Goal: Task Accomplishment & Management: Use online tool/utility

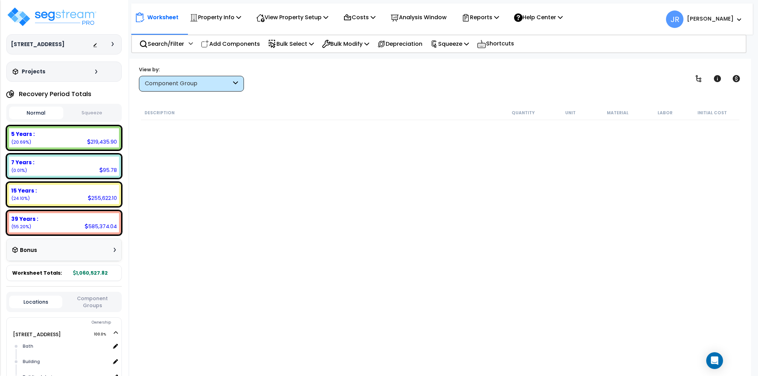
select select "3669"
select select "167580"
select select "6"
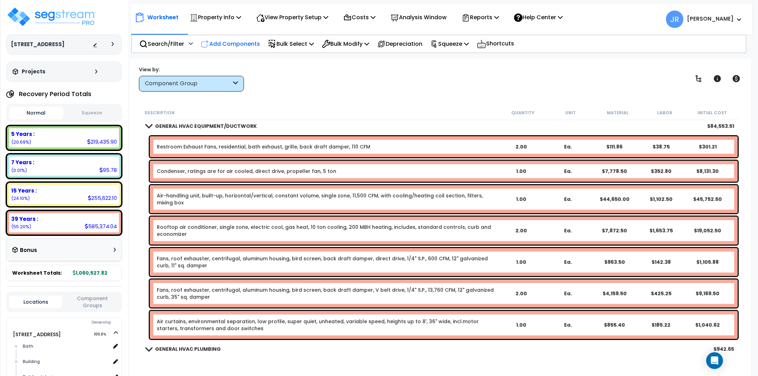
click at [228, 42] on p "Add Components" at bounding box center [230, 43] width 59 height 9
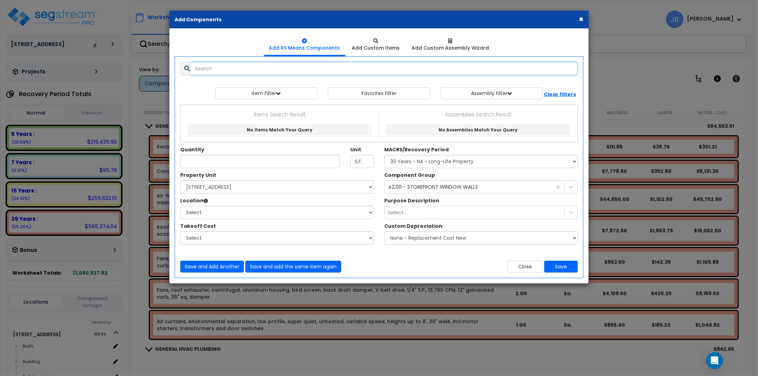
select select
click at [233, 70] on input "text" at bounding box center [384, 68] width 387 height 13
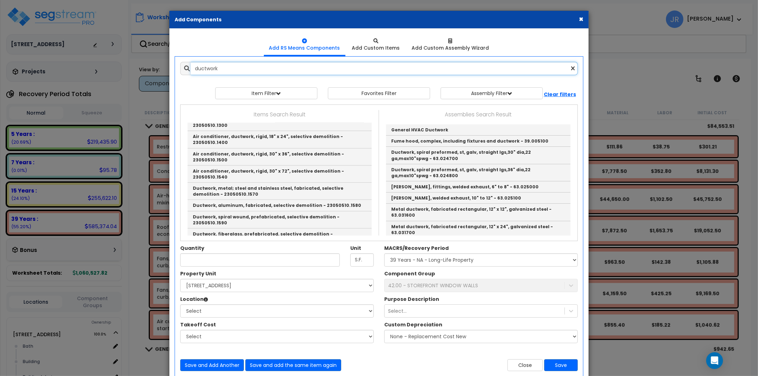
scroll to position [612, 0]
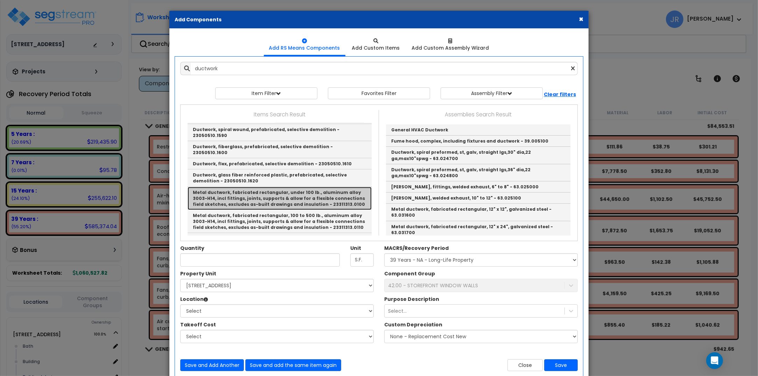
click at [258, 187] on link "Metal ductwork, fabricated rectangular, under 100 lb., aluminum alloy 3003-H14,…" at bounding box center [280, 198] width 184 height 23
type input "Metal ductwork, fabricated rectangular, under 100 lb., aluminum alloy 3003-H14,…"
type input "Lb."
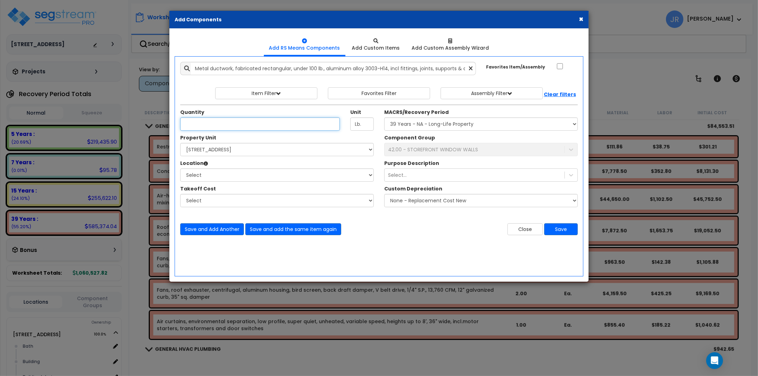
click at [247, 125] on input "Quantity" at bounding box center [260, 124] width 160 height 13
type input "4,115"
click at [230, 153] on select "Select [STREET_ADDRESS] Site Improvements" at bounding box center [276, 149] width 193 height 13
select select "167580"
click at [180, 143] on select "Select [STREET_ADDRESS] Site Improvements" at bounding box center [276, 149] width 193 height 13
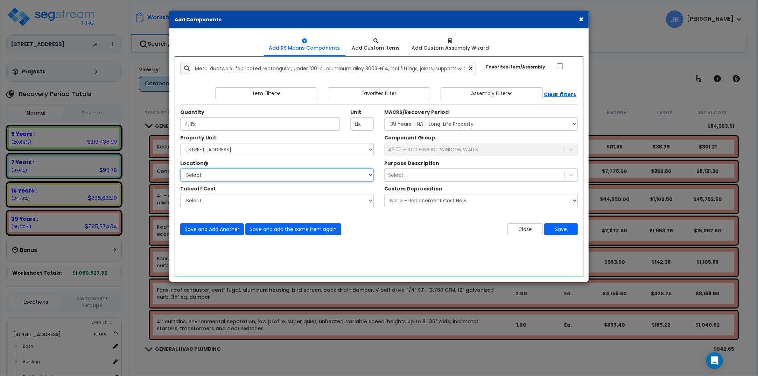
click at [218, 177] on select "Select [GEOGRAPHIC_DATA] Building Building Interior dining Kitchen Mech Office …" at bounding box center [276, 175] width 193 height 13
select select "6"
click at [180, 169] on select "Select [GEOGRAPHIC_DATA] Building Building Interior dining Kitchen Mech Office …" at bounding box center [276, 175] width 193 height 13
click at [418, 126] on select "Select MACRS/Recovery Period 5 Years - 57.0 - Distributive Trades & Services 5 …" at bounding box center [480, 124] width 193 height 13
select select "3669"
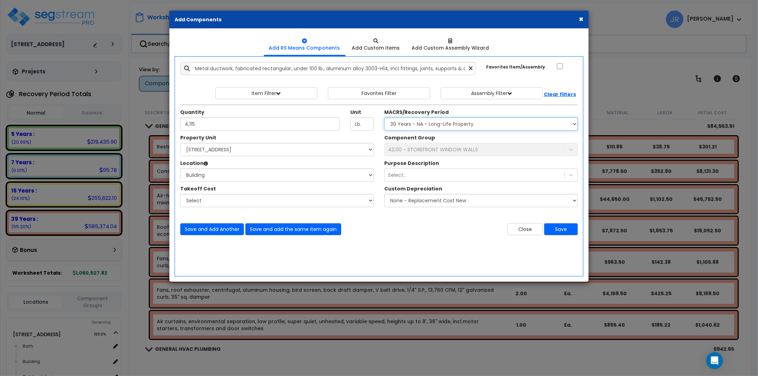
click at [384, 118] on select "Select MACRS/Recovery Period 5 Years - 57.0 - Distributive Trades & Services 5 …" at bounding box center [480, 124] width 193 height 13
click at [431, 151] on div "42.00 - STOREFRONT WINDOW WALLS" at bounding box center [433, 149] width 90 height 7
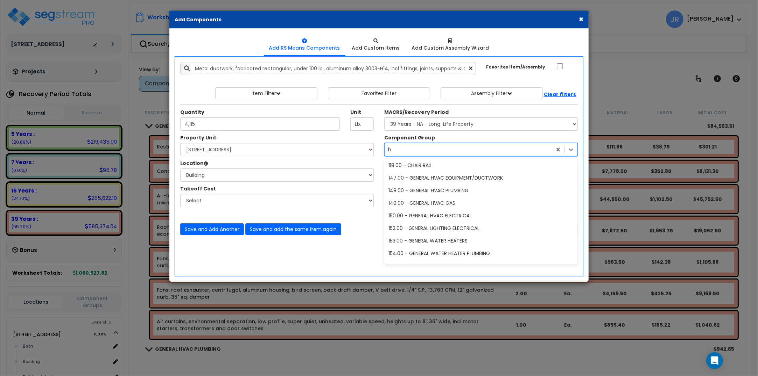
scroll to position [0, 0]
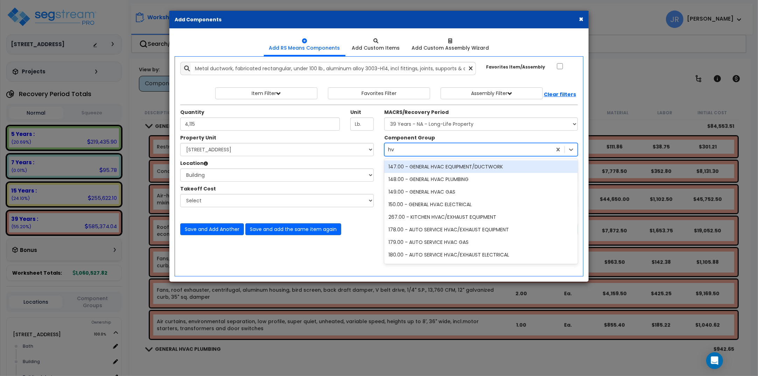
type input "hva"
click at [435, 167] on div "147.00 - GENERAL HVAC EQUIPMENT/DUCTWORK" at bounding box center [480, 167] width 193 height 13
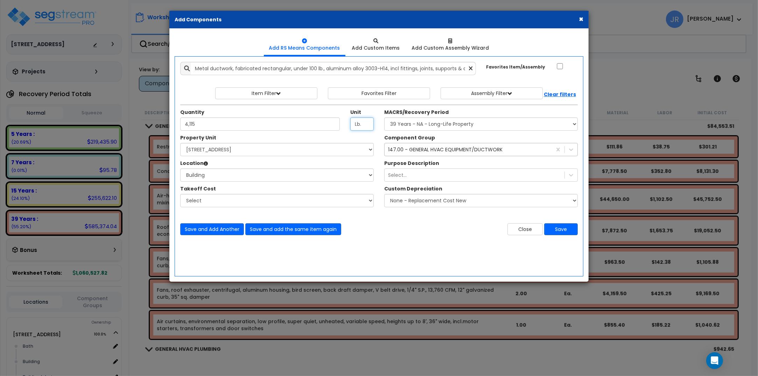
click at [355, 129] on input "Lb." at bounding box center [361, 124] width 23 height 13
click at [361, 123] on input "Lb." at bounding box center [361, 124] width 23 height 13
click at [553, 229] on button "Save" at bounding box center [561, 230] width 34 height 12
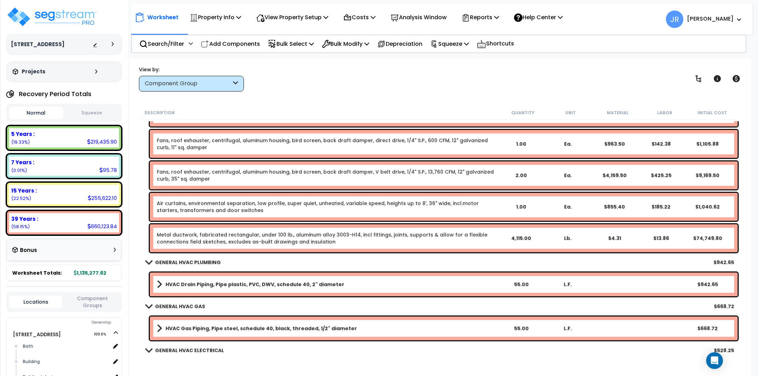
scroll to position [3586, 0]
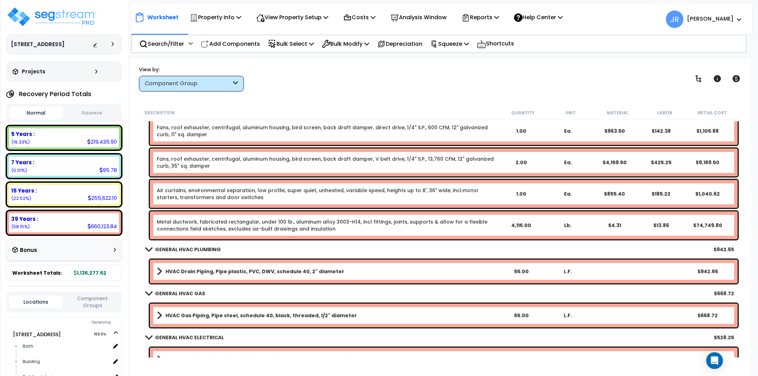
click at [328, 224] on link "Metal ductwork, fabricated rectangular, under 100 lb., aluminum alloy 3003-H14,…" at bounding box center [327, 226] width 341 height 14
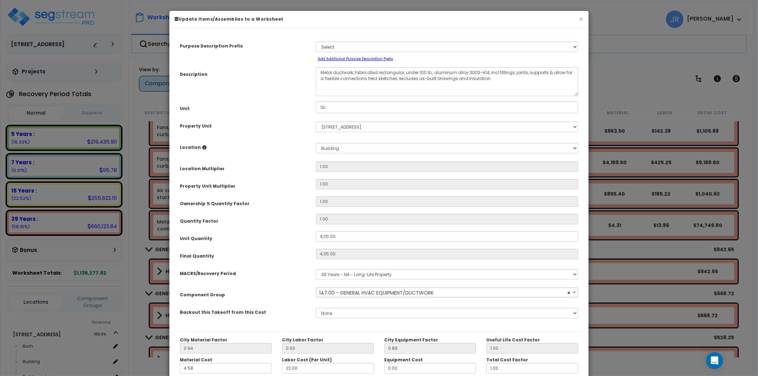
select select "56957"
click at [331, 109] on input "Lb." at bounding box center [447, 107] width 262 height 12
drag, startPoint x: 331, startPoint y: 109, endPoint x: 319, endPoint y: 107, distance: 11.7
click at [319, 107] on input "Lb." at bounding box center [447, 107] width 262 height 12
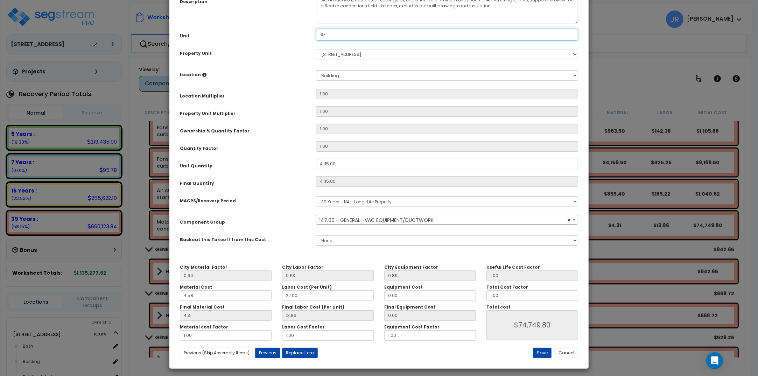
scroll to position [76, 0]
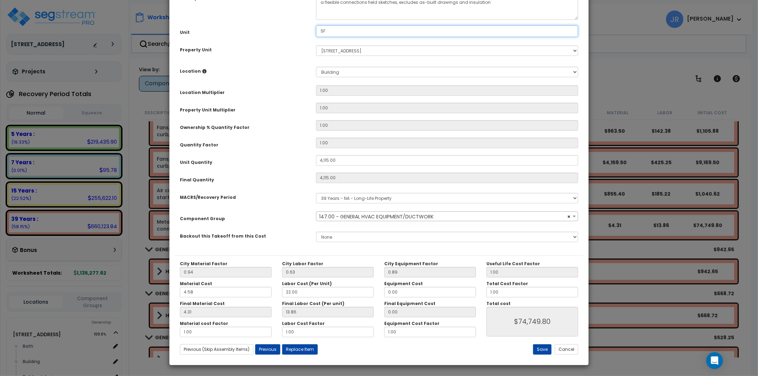
type input "SF"
drag, startPoint x: 297, startPoint y: 291, endPoint x: 282, endPoint y: 292, distance: 15.1
click at [282, 292] on input "22.00" at bounding box center [328, 292] width 92 height 10
type input "1"
type input "$74,769.55"
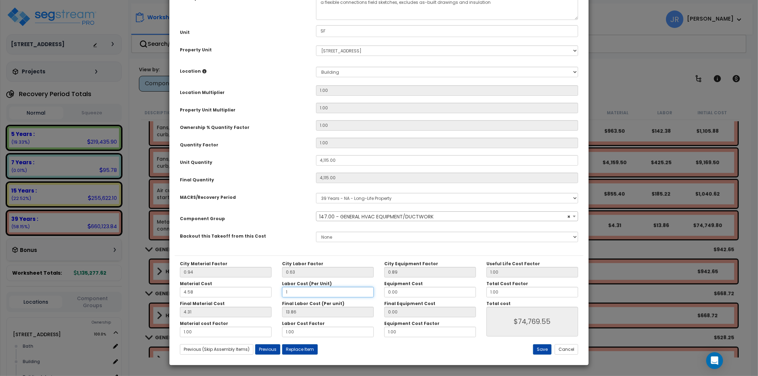
type input "0.63"
type input "$20,328.10"
type input "10"
type input "$20,328.10"
type input "6.30"
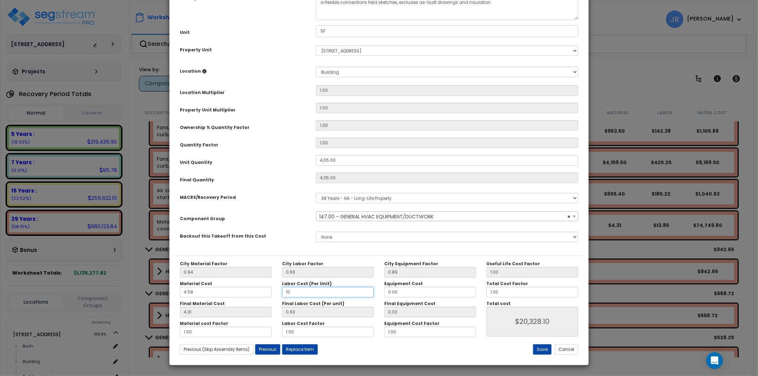
type input "$43,660.15"
type input "10."
type input "$43,660.15"
type input "10.0"
type input "$43,660.15"
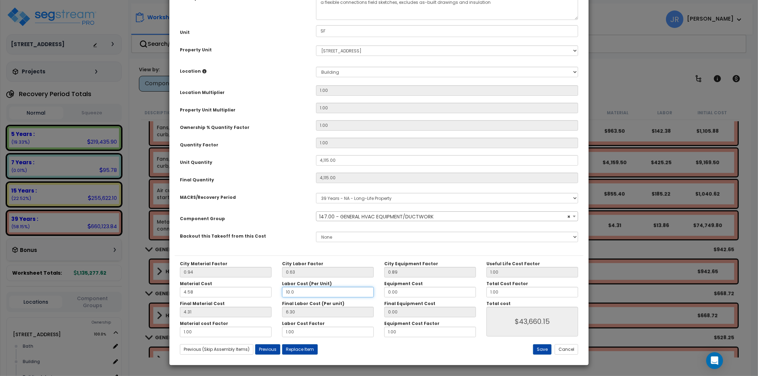
type input "10.00"
type input "$43,660.15"
type input "10.00"
type input "$43,660.15"
click at [540, 350] on button "Save" at bounding box center [542, 350] width 19 height 10
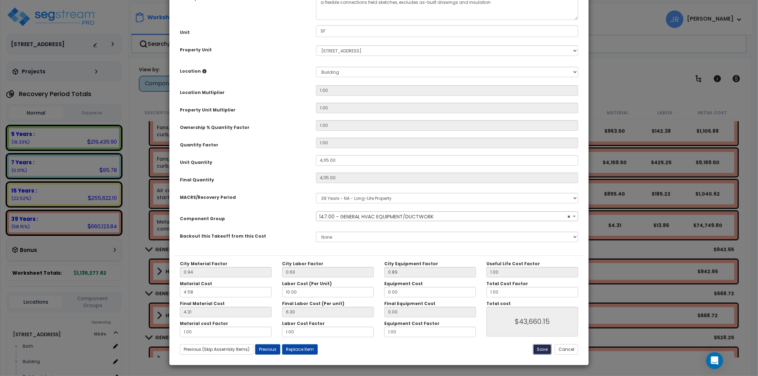
type input "4115.00"
type input "43660.15"
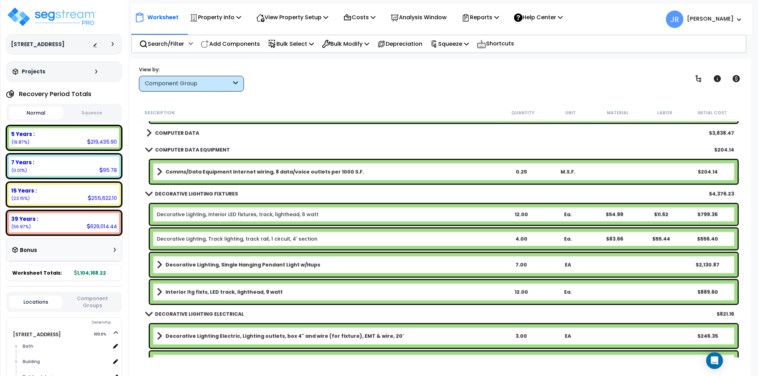
scroll to position [4329, 0]
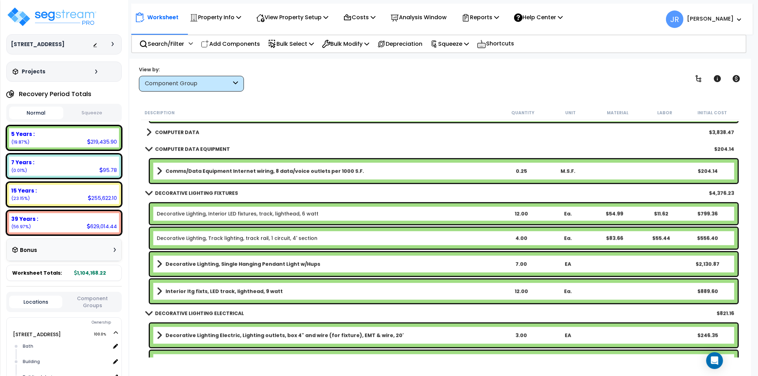
click at [189, 132] on b "COMPUTER DATA" at bounding box center [177, 132] width 44 height 7
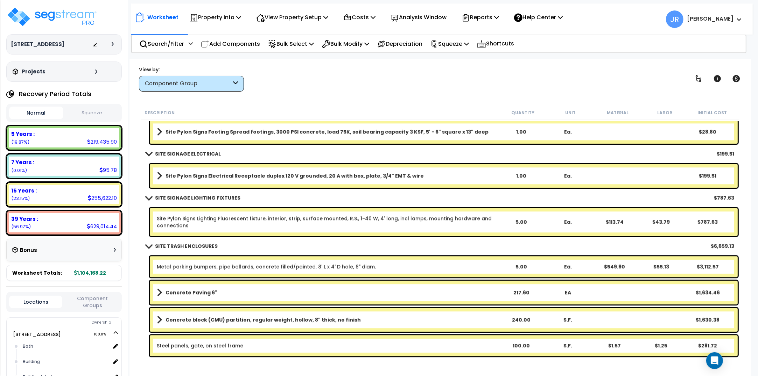
scroll to position [30, 0]
click at [57, 16] on img at bounding box center [51, 16] width 91 height 21
